Goal: Check status: Check status

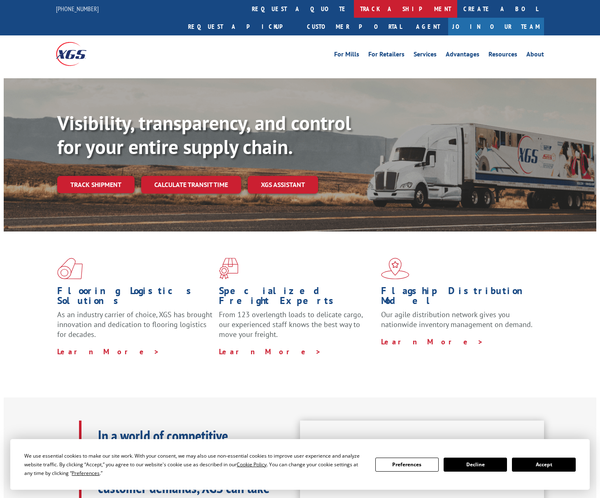
click at [354, 13] on link "track a shipment" at bounding box center [405, 9] width 103 height 18
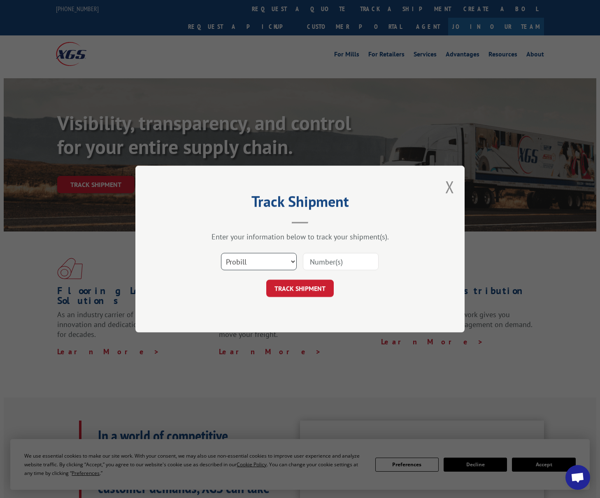
click at [262, 257] on select "Select category... Probill BOL PO" at bounding box center [259, 261] width 76 height 17
select select "po"
click at [221, 253] on select "Select category... Probill BOL PO" at bounding box center [259, 261] width 76 height 17
click at [337, 261] on input at bounding box center [341, 261] width 76 height 17
paste input "294849890"
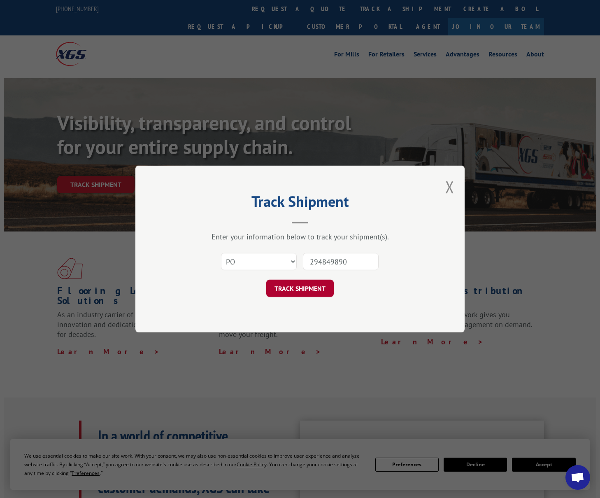
type input "294849890"
click at [300, 288] on button "TRACK SHIPMENT" at bounding box center [300, 287] width 68 height 17
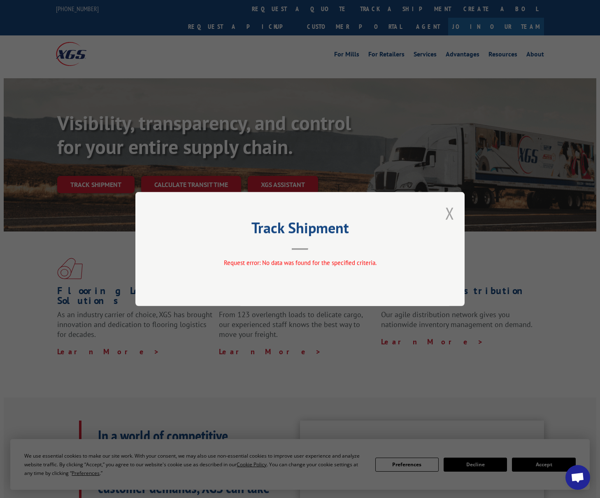
click at [450, 211] on button "Close modal" at bounding box center [449, 213] width 9 height 22
